Goal: Information Seeking & Learning: Learn about a topic

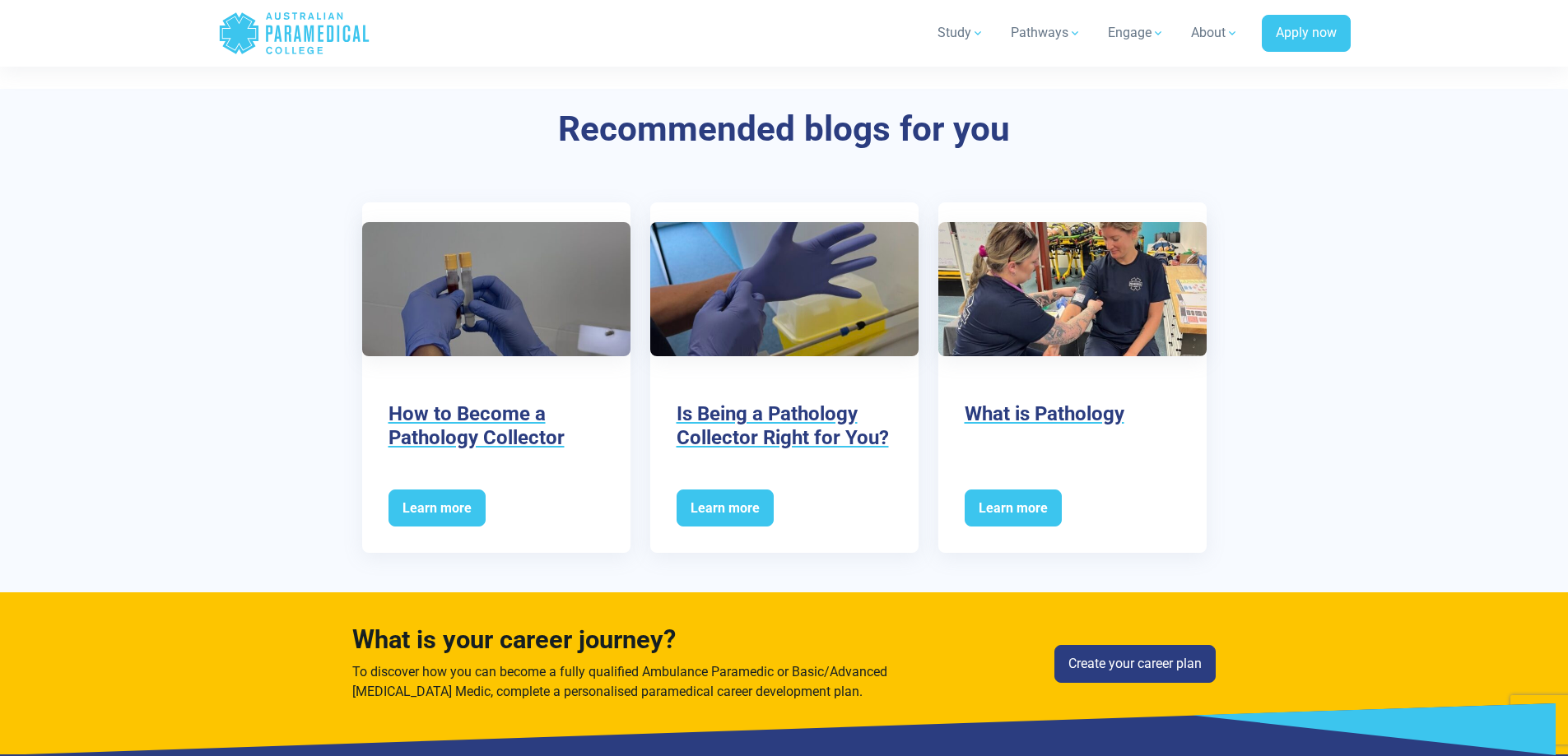
scroll to position [3786, 0]
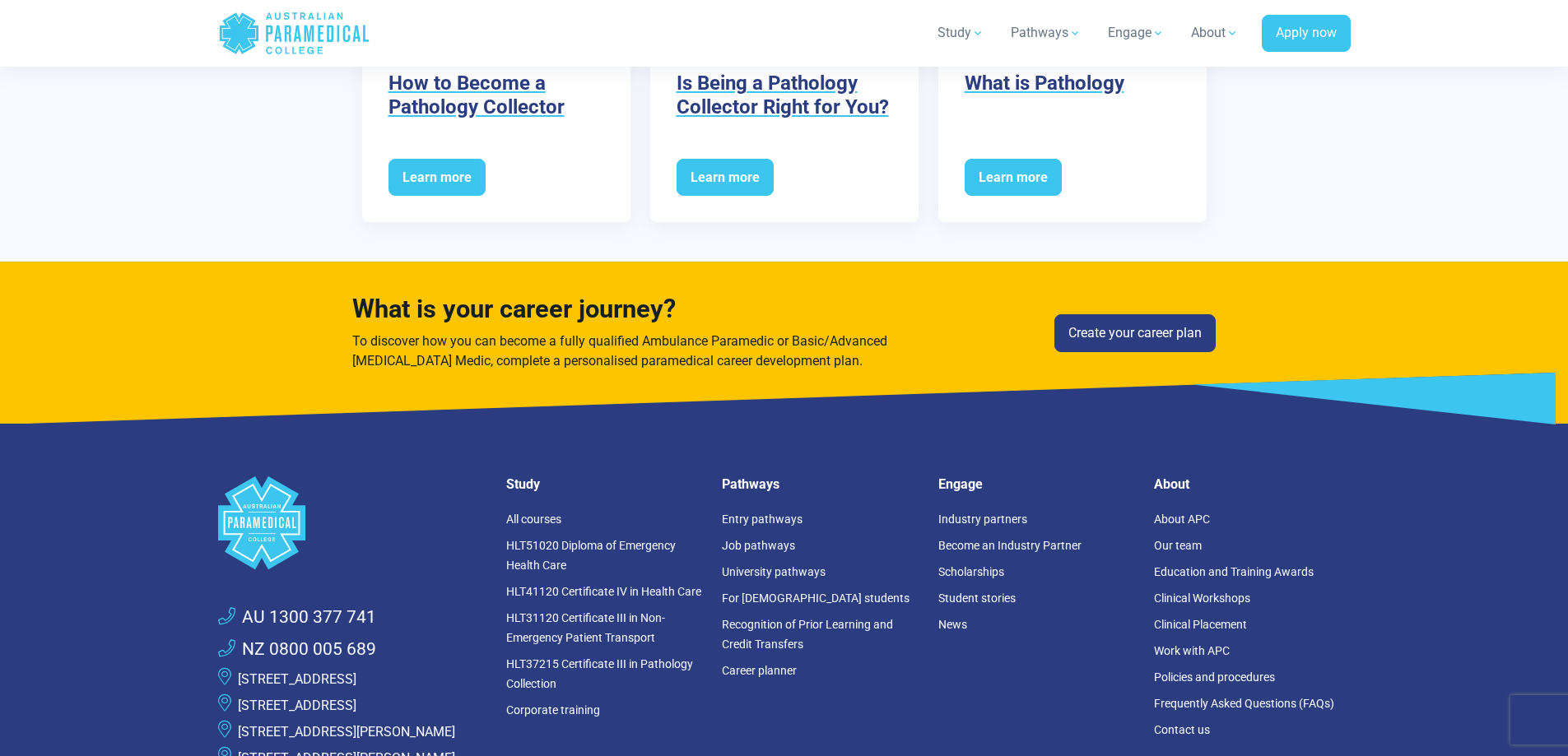
click at [267, 488] on polygon "Space" at bounding box center [262, 522] width 88 height 93
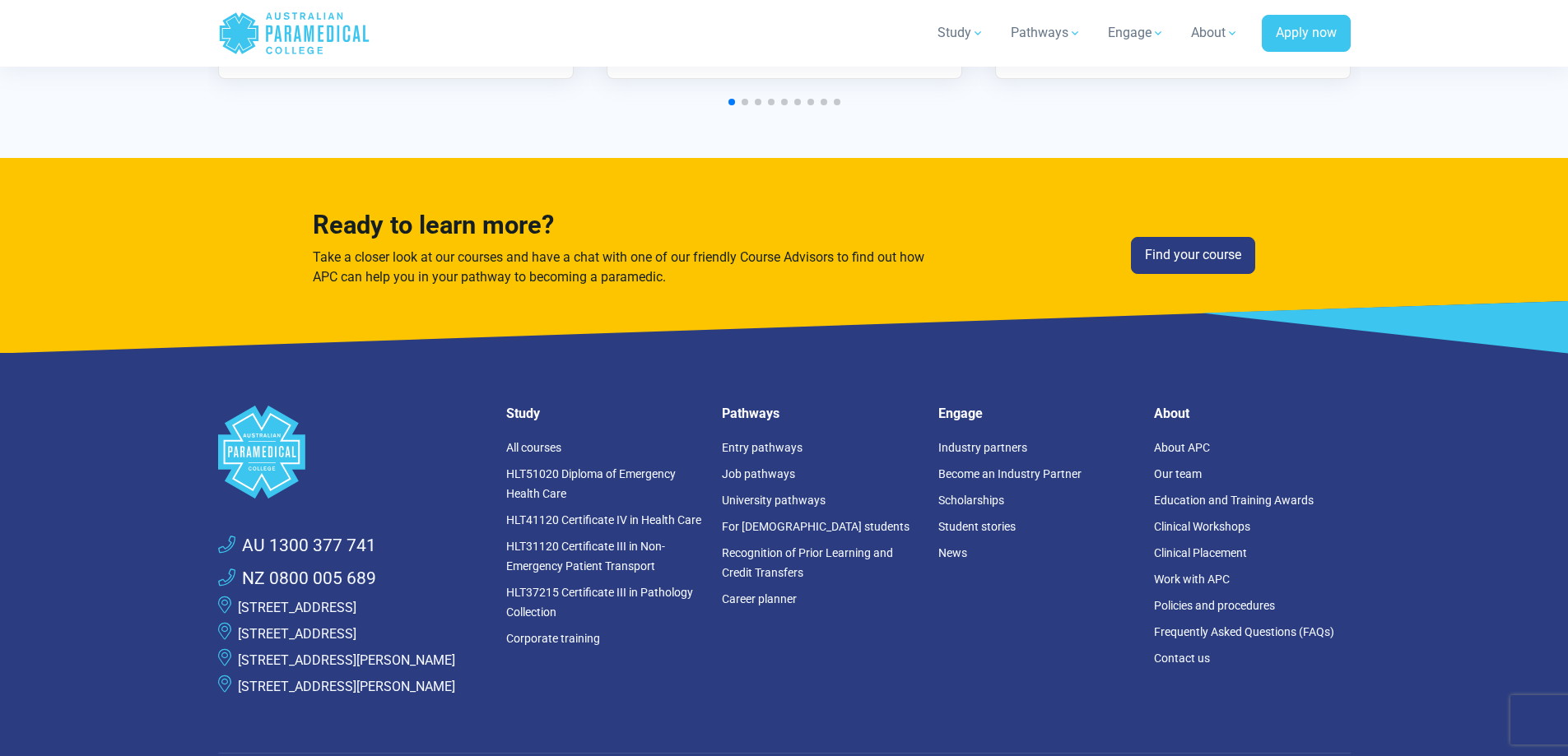
scroll to position [4280, 0]
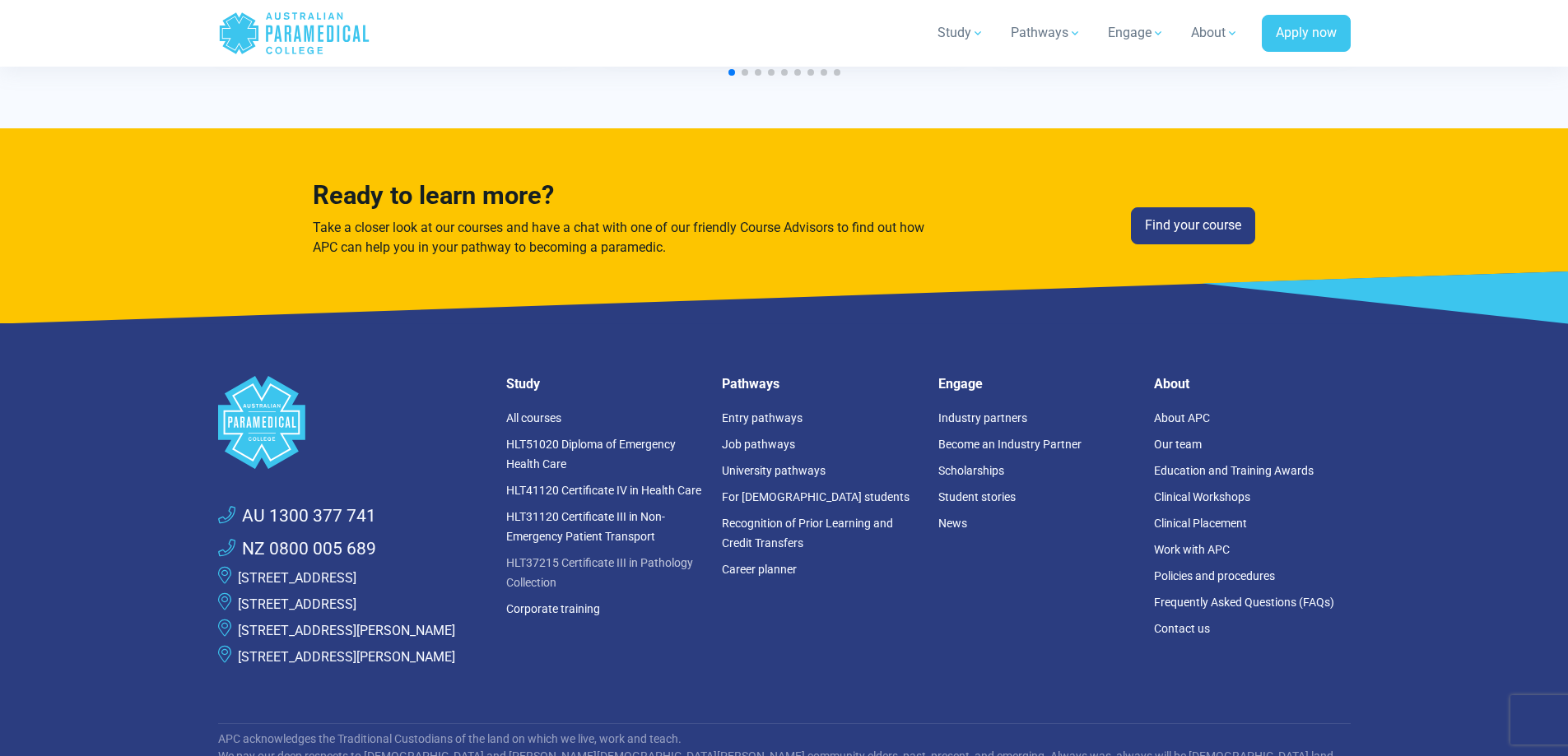
click at [539, 568] on link "HLT37215 Certificate III in Pathology Collection" at bounding box center [600, 573] width 187 height 33
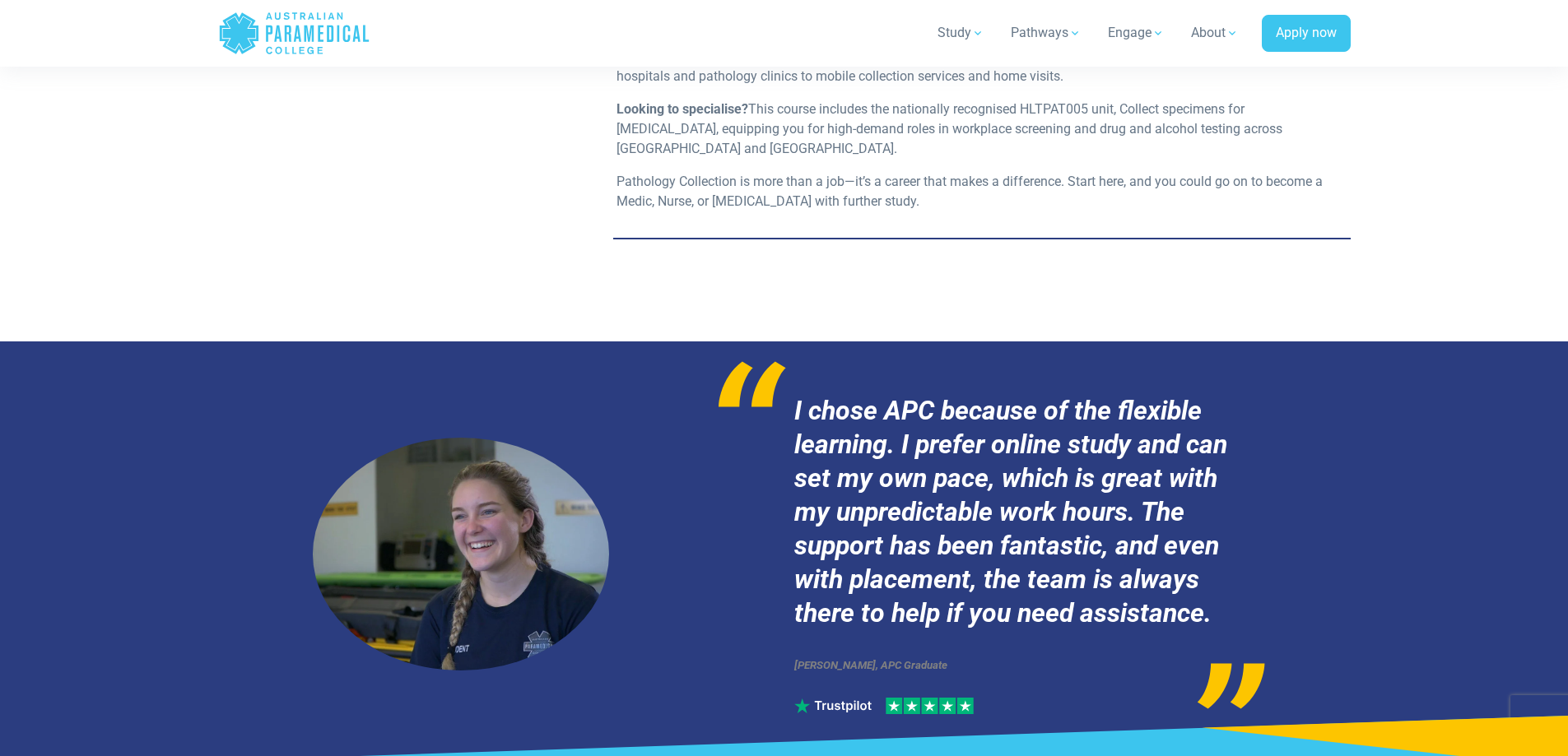
scroll to position [5268, 0]
